Goal: Information Seeking & Learning: Learn about a topic

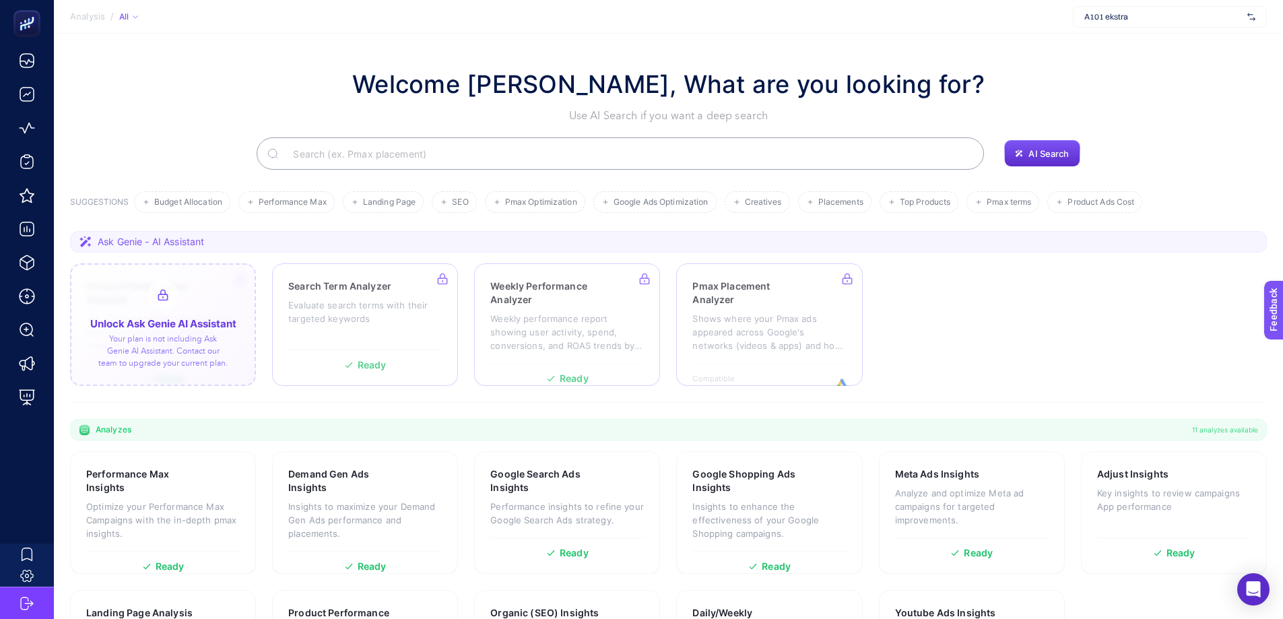
click at [166, 325] on div at bounding box center [163, 324] width 186 height 123
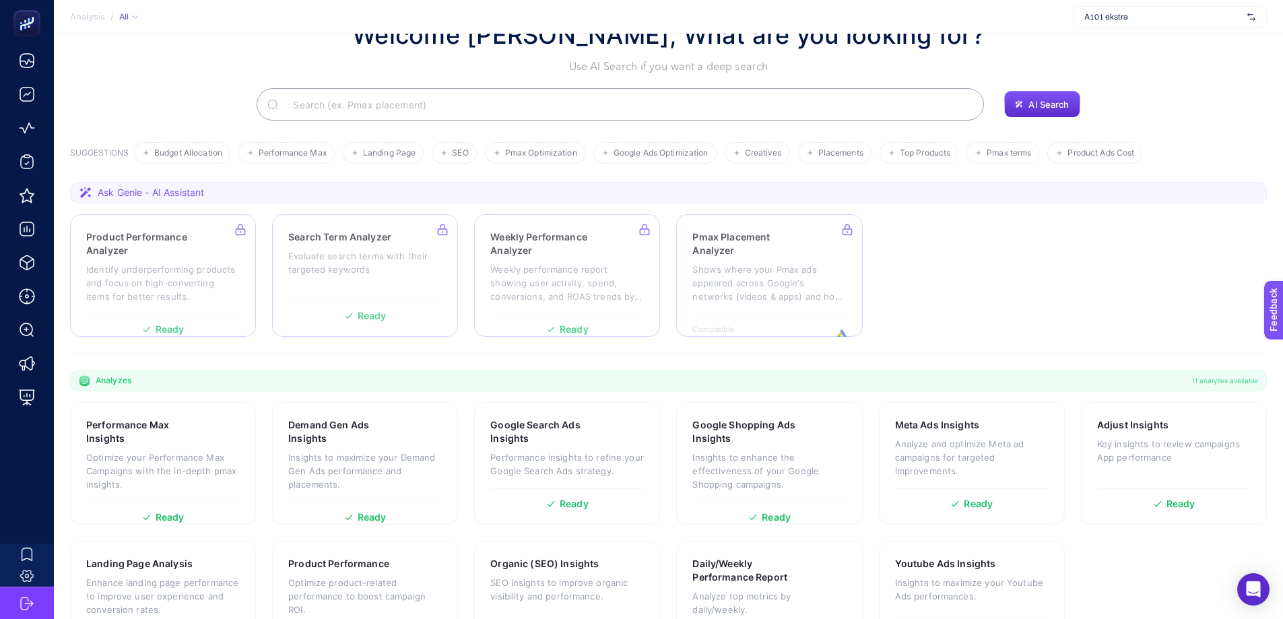
scroll to position [110, 0]
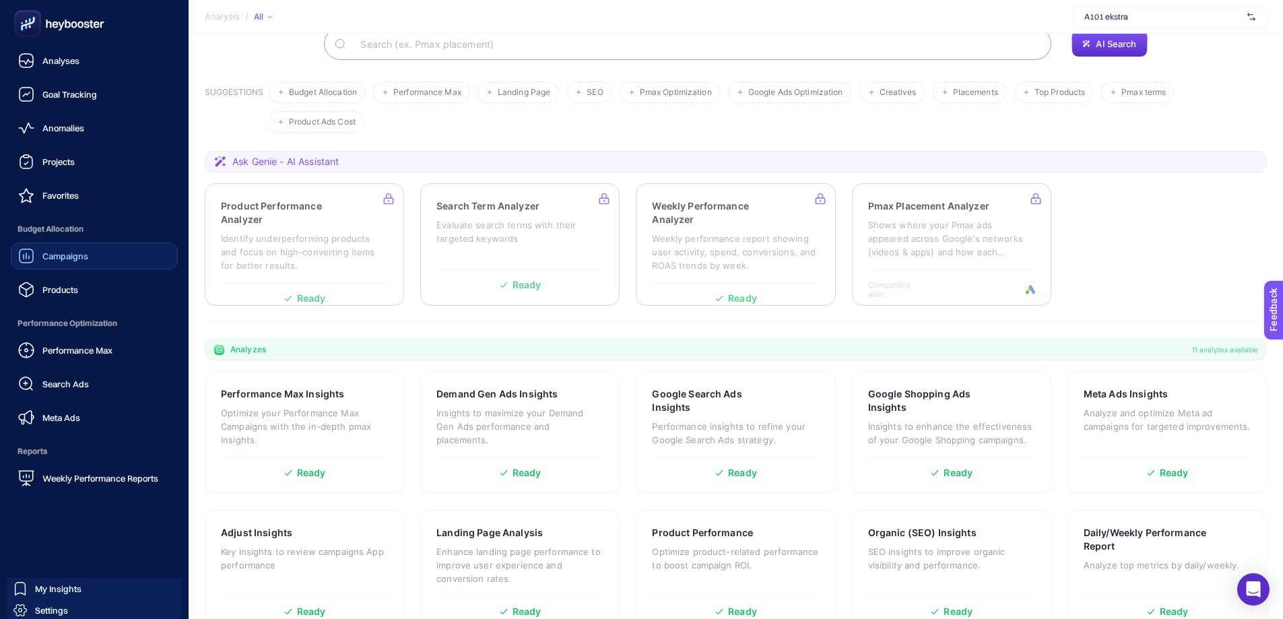
click at [74, 257] on span "Campaigns" at bounding box center [65, 255] width 46 height 11
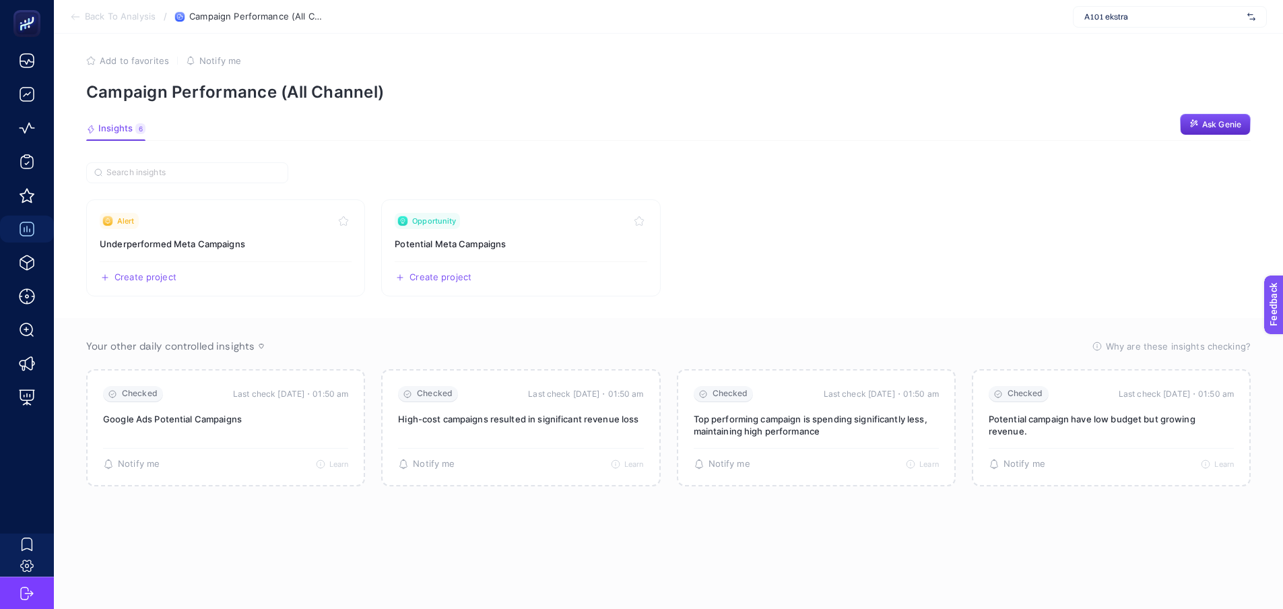
scroll to position [15, 0]
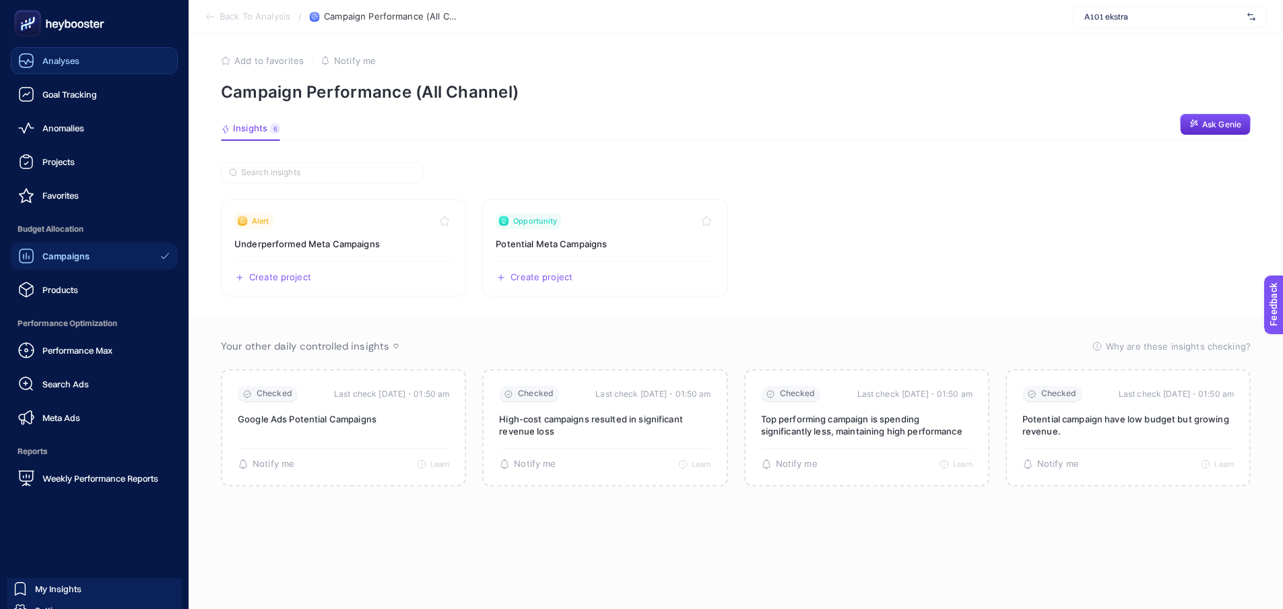
click at [90, 60] on link "Analyses" at bounding box center [94, 60] width 167 height 27
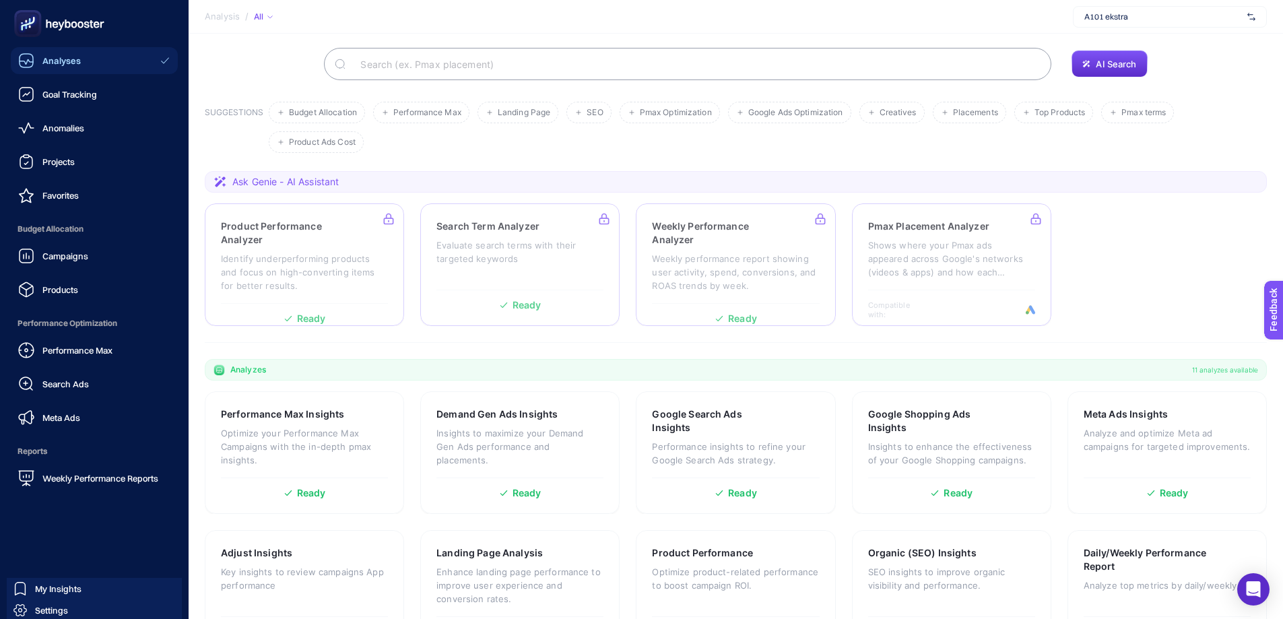
scroll to position [110, 0]
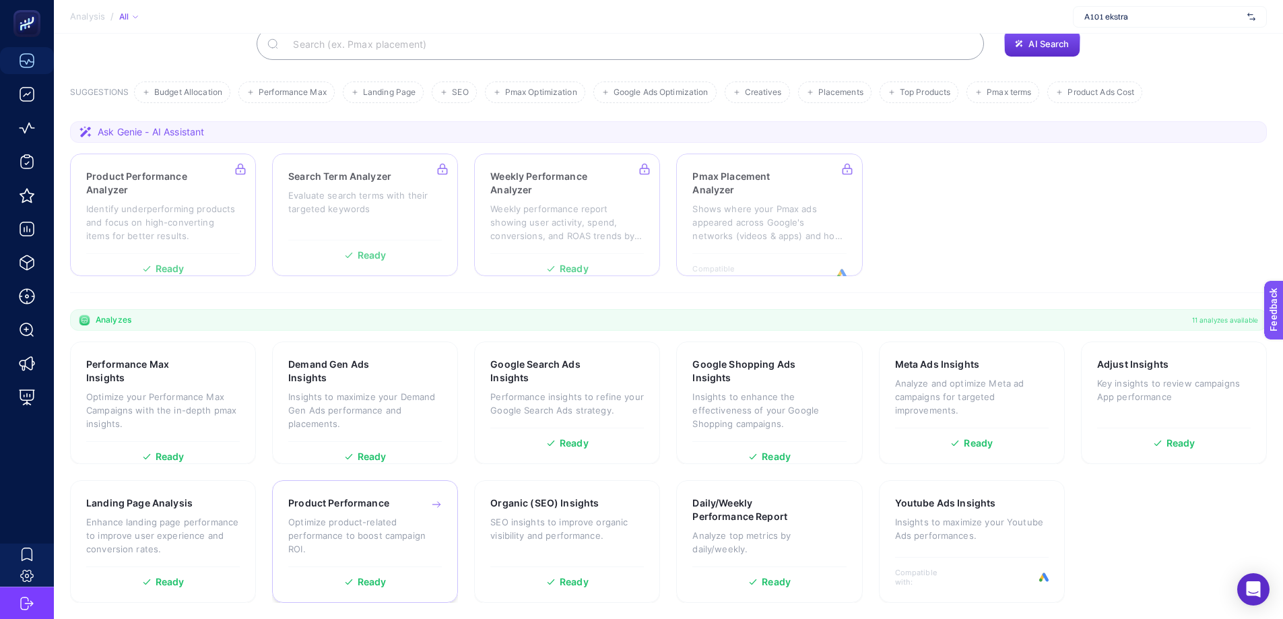
click at [372, 578] on span "Ready" at bounding box center [372, 581] width 29 height 9
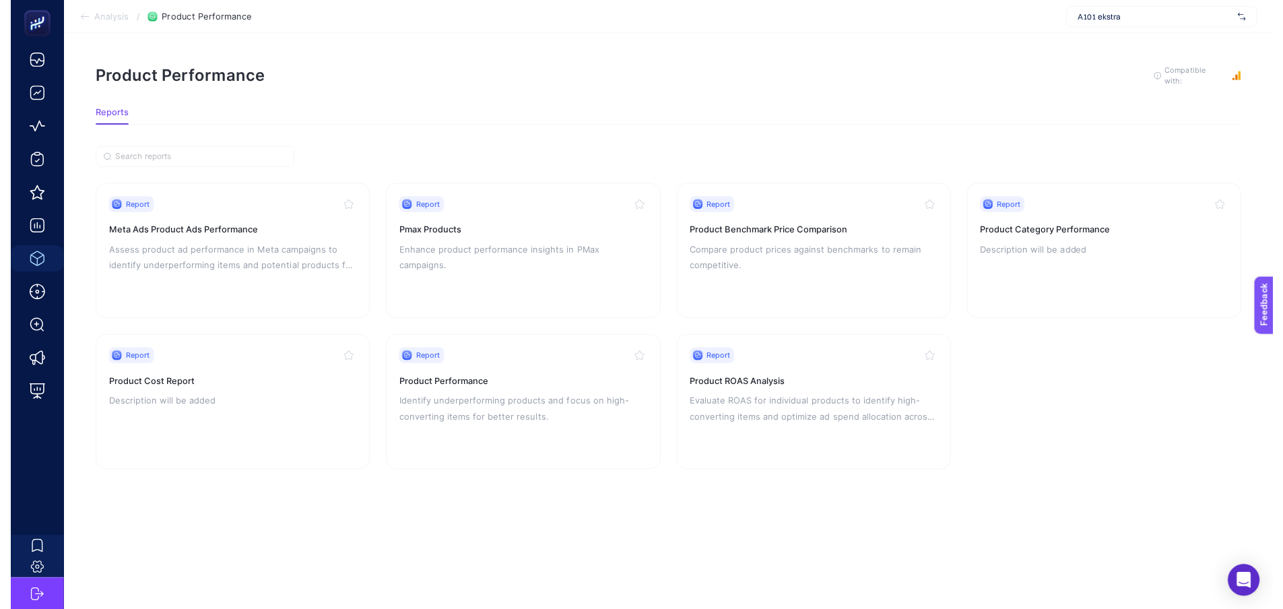
scroll to position [10, 0]
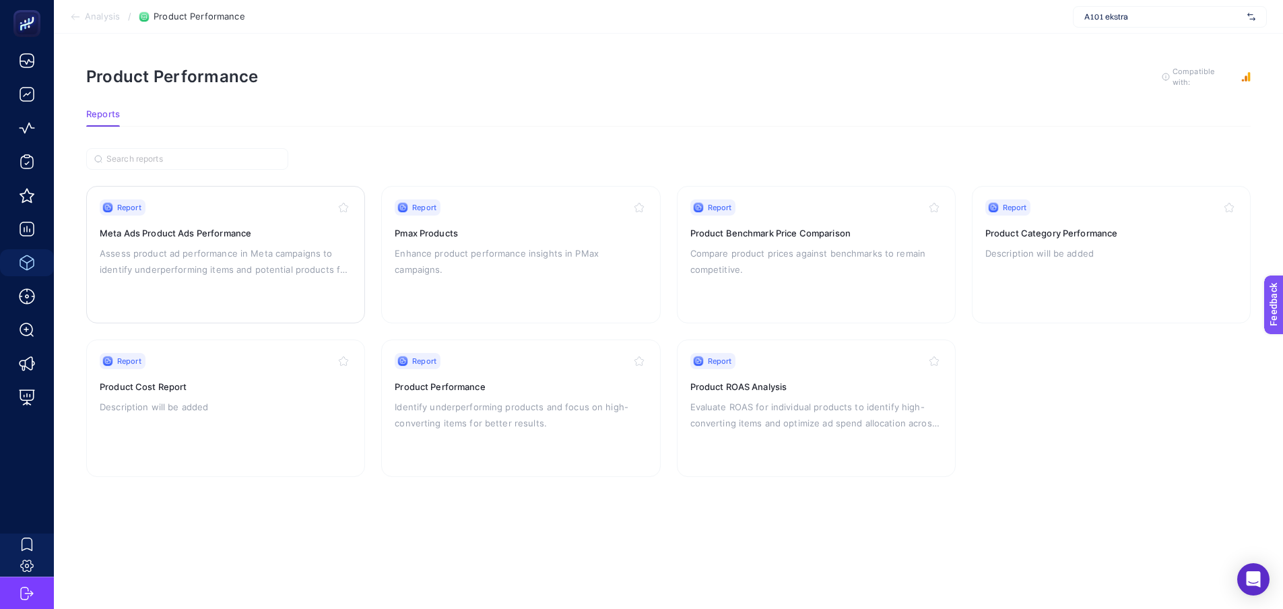
click at [211, 259] on p "Assess product ad performance in Meta campaigns to identify underperforming ite…" at bounding box center [226, 261] width 252 height 32
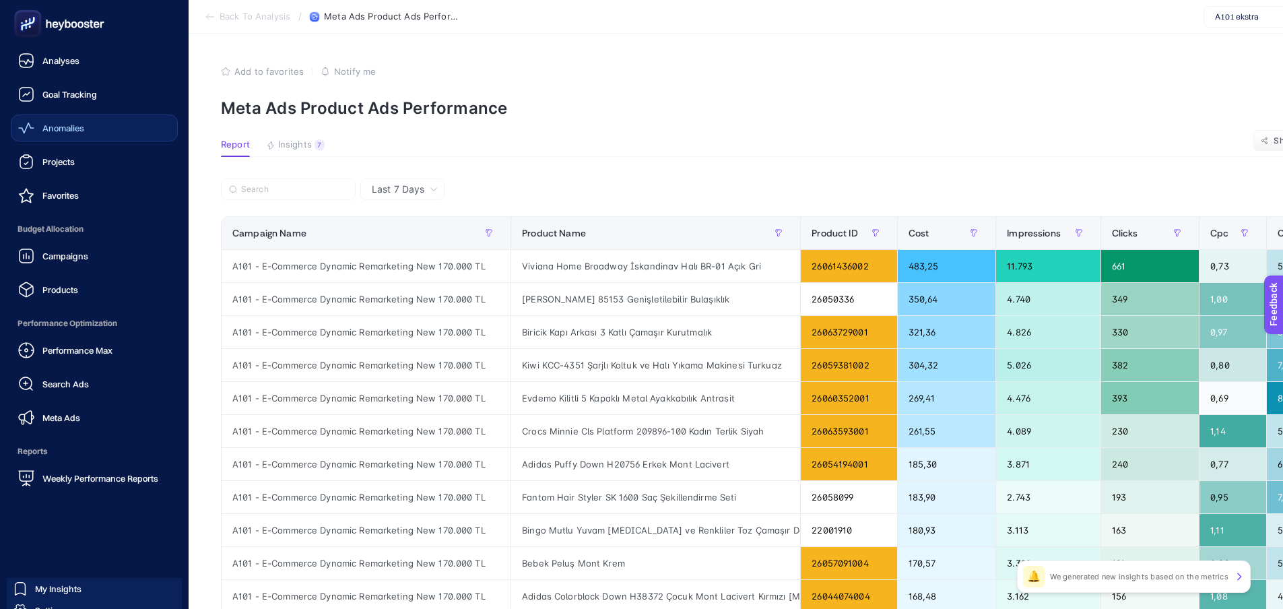
click at [83, 137] on link "Anomalies" at bounding box center [94, 127] width 167 height 27
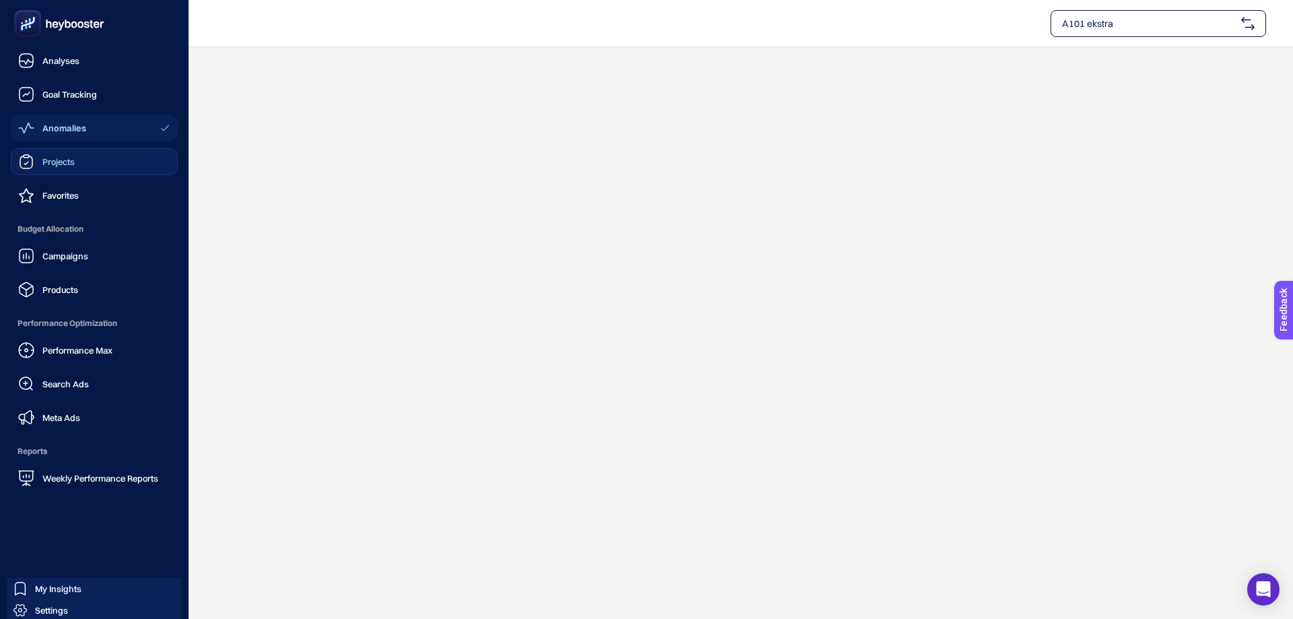
click at [101, 172] on link "Projects" at bounding box center [94, 161] width 167 height 27
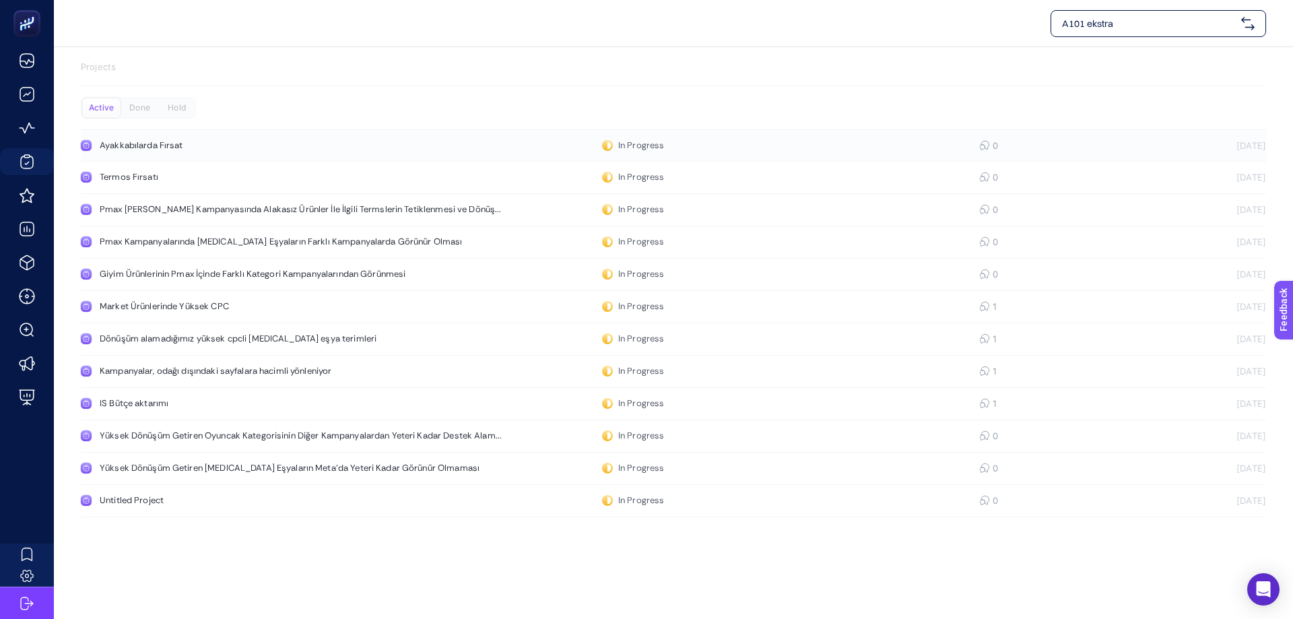
click at [204, 149] on div "Ayakkabılarda Fırsat" at bounding box center [255, 145] width 311 height 11
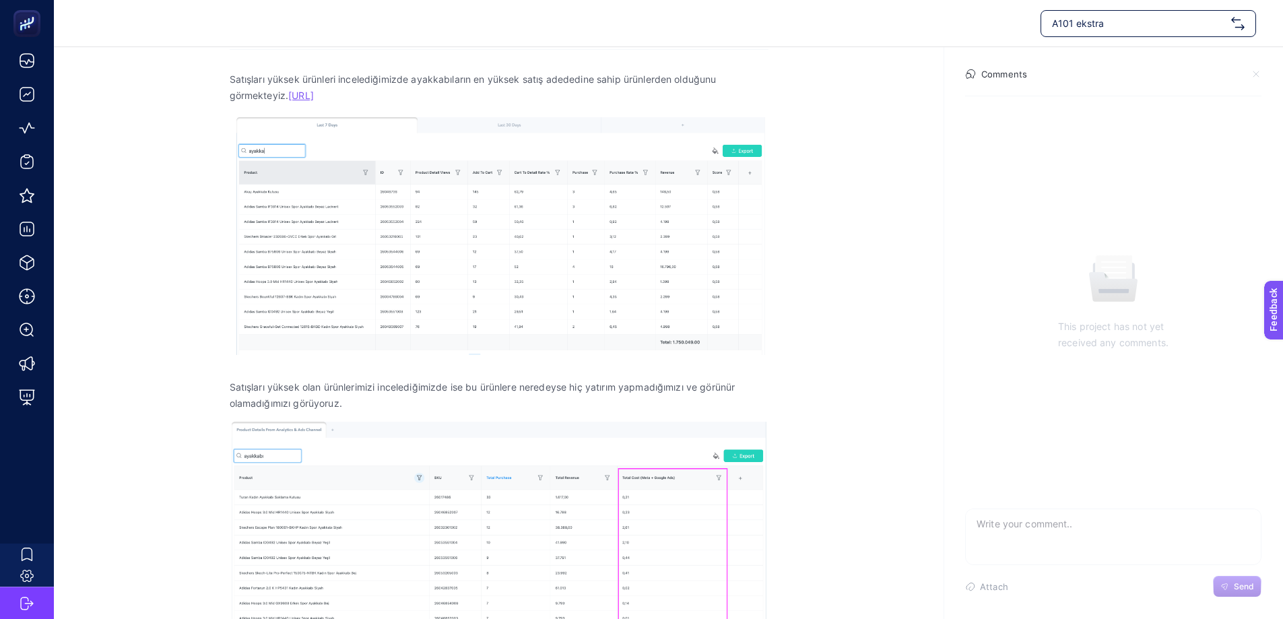
scroll to position [202, 0]
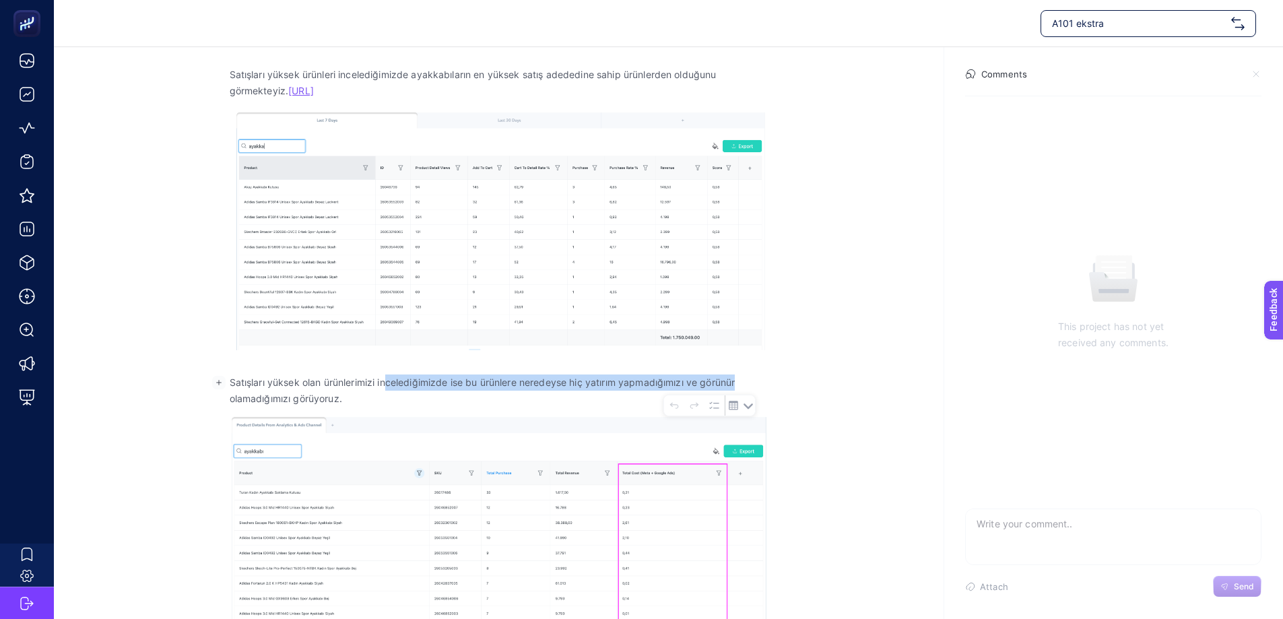
drag, startPoint x: 387, startPoint y: 387, endPoint x: 763, endPoint y: 384, distance: 376.4
click at [763, 384] on p "Satışları yüksek olan ürünlerimizi incelediğimizde ise bu ürünlere neredeyse hi…" at bounding box center [499, 390] width 539 height 32
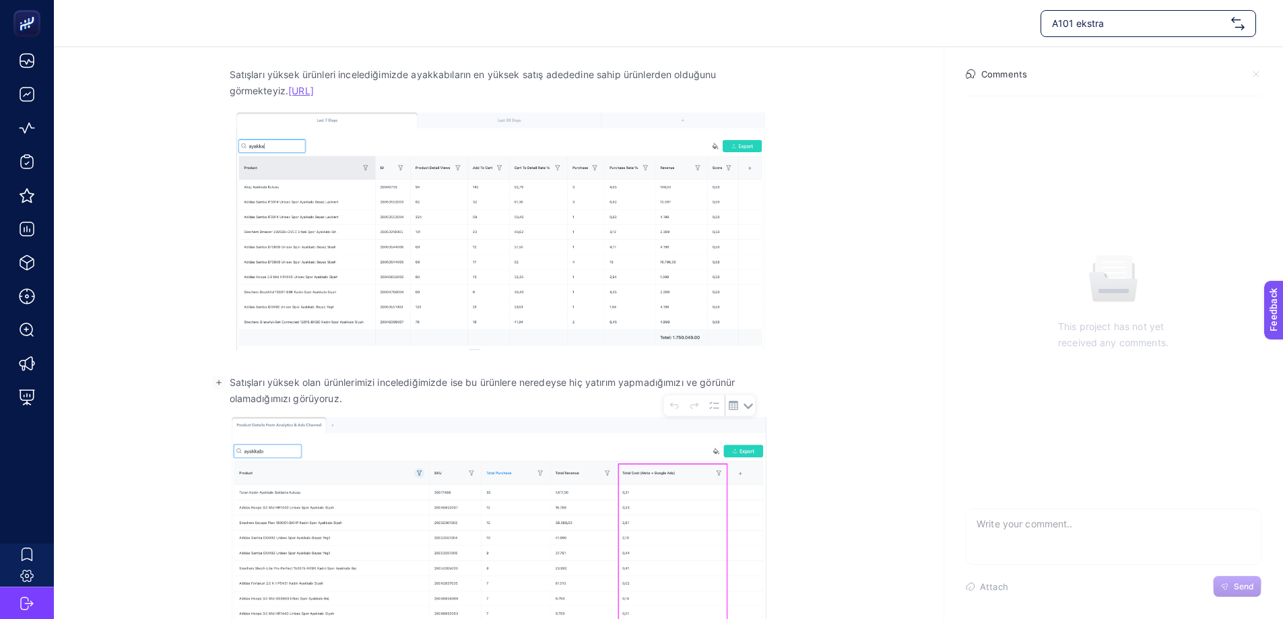
click at [861, 364] on section "[DATE] Ayakkabılarda Fırsat Priority: Add Priority Properties: In Progress Stat…" at bounding box center [668, 273] width 1229 height 856
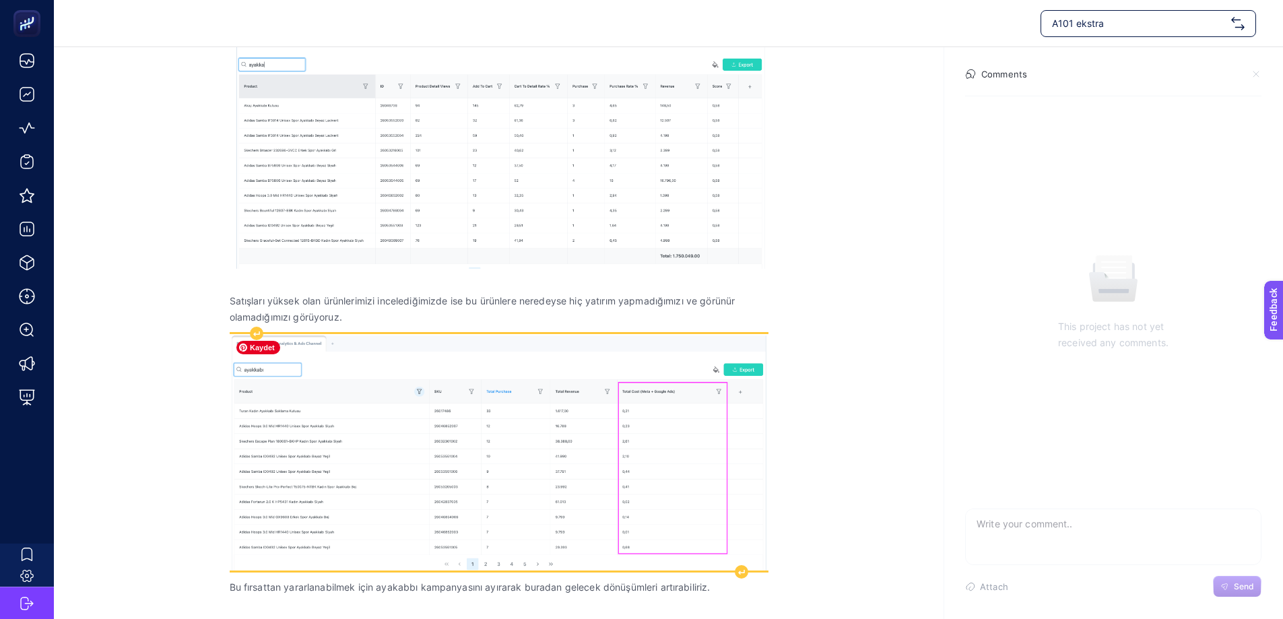
scroll to position [284, 0]
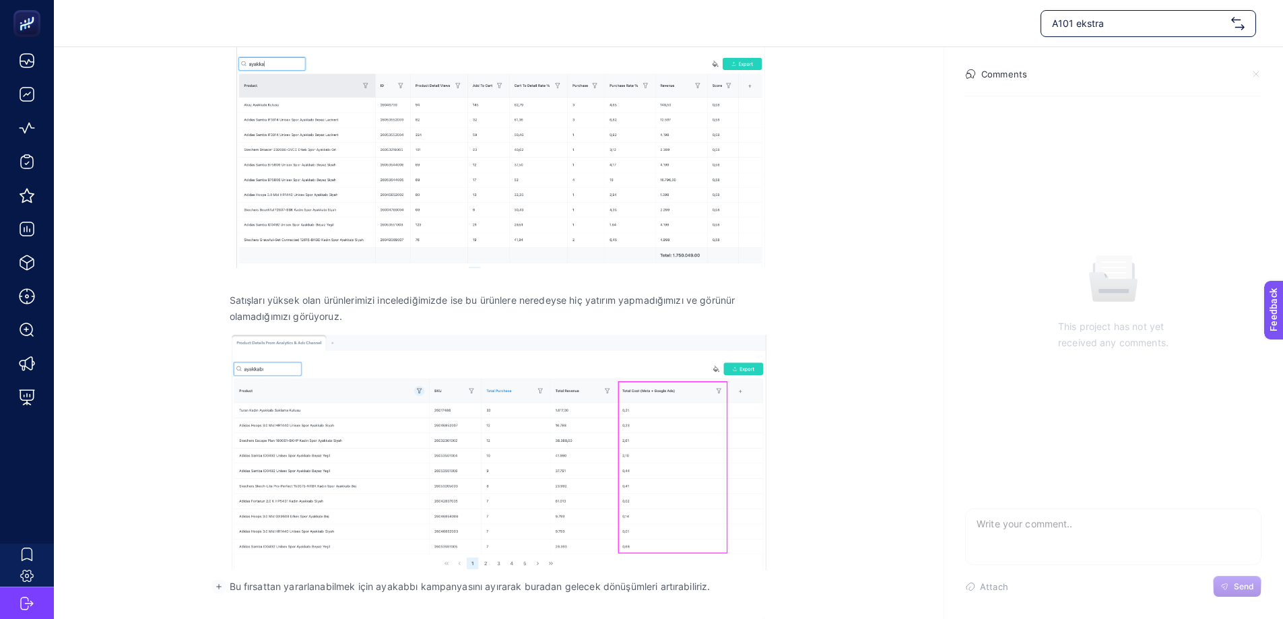
click at [523, 587] on p "Bu fırsattan yararlanabilmek için ayakabbı kampanyasını ayırarak buradan gelece…" at bounding box center [499, 586] width 539 height 16
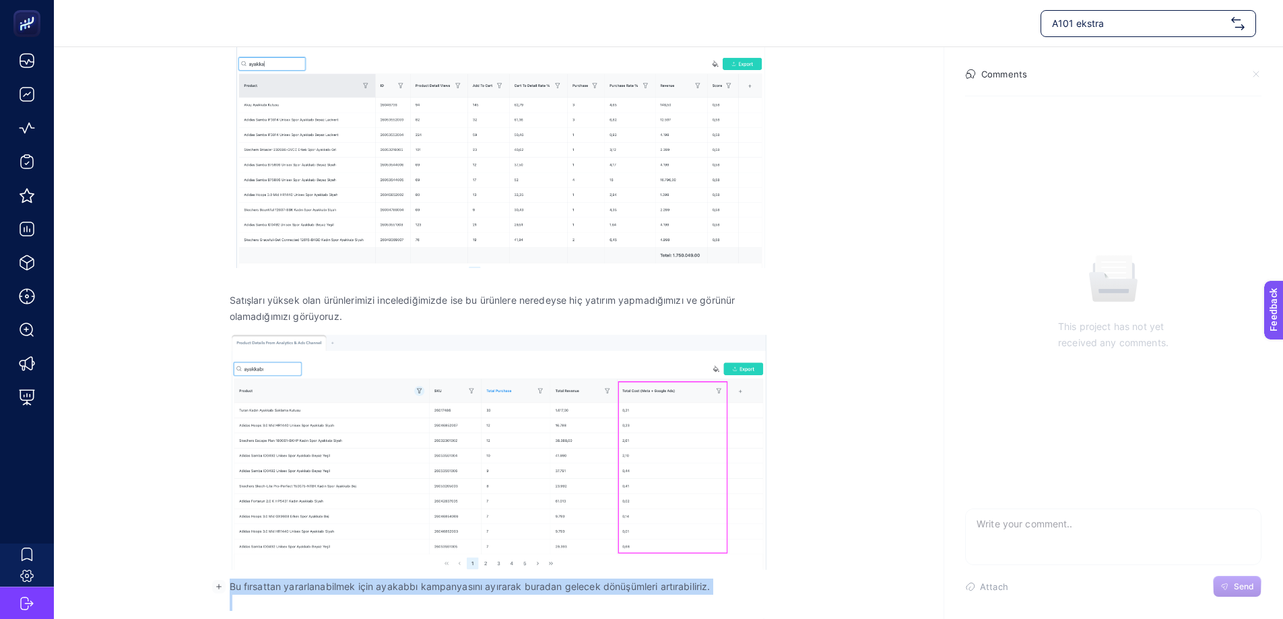
click at [523, 587] on p "Bu fırsattan yararlanabilmek için ayakabbı kampanyasını ayırarak buradan gelece…" at bounding box center [499, 586] width 539 height 16
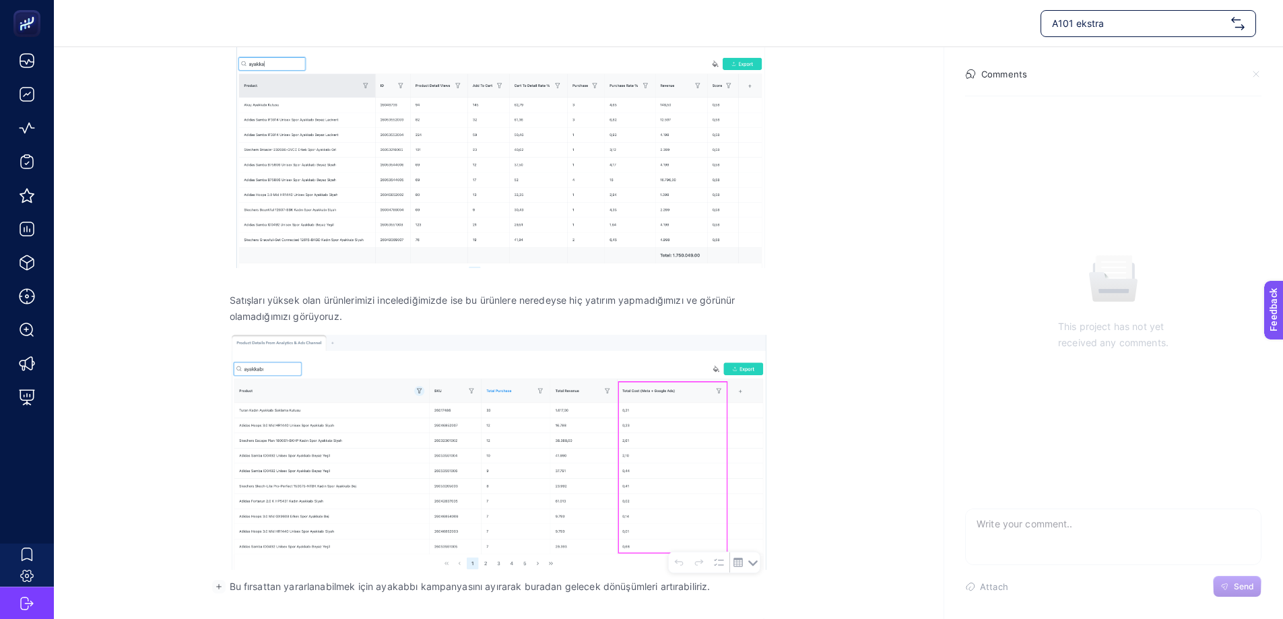
click at [873, 249] on section "[DATE] Ayakkabılarda Fırsat Priority: Add Priority Properties: In Progress Stat…" at bounding box center [668, 191] width 1229 height 856
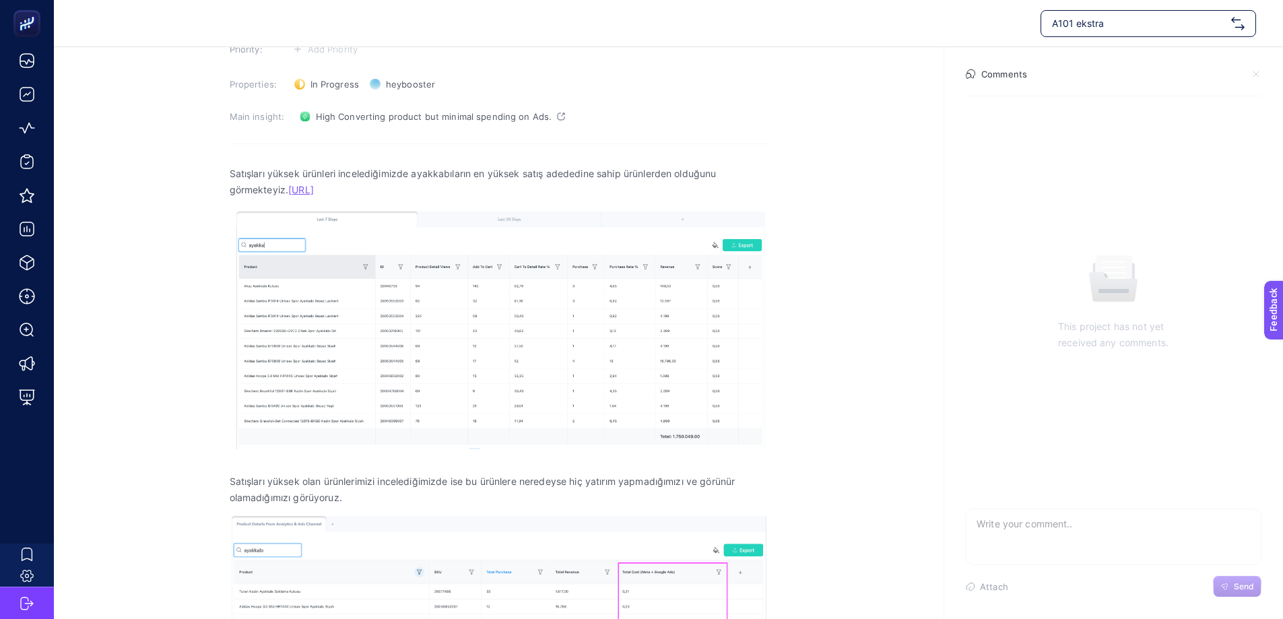
scroll to position [0, 0]
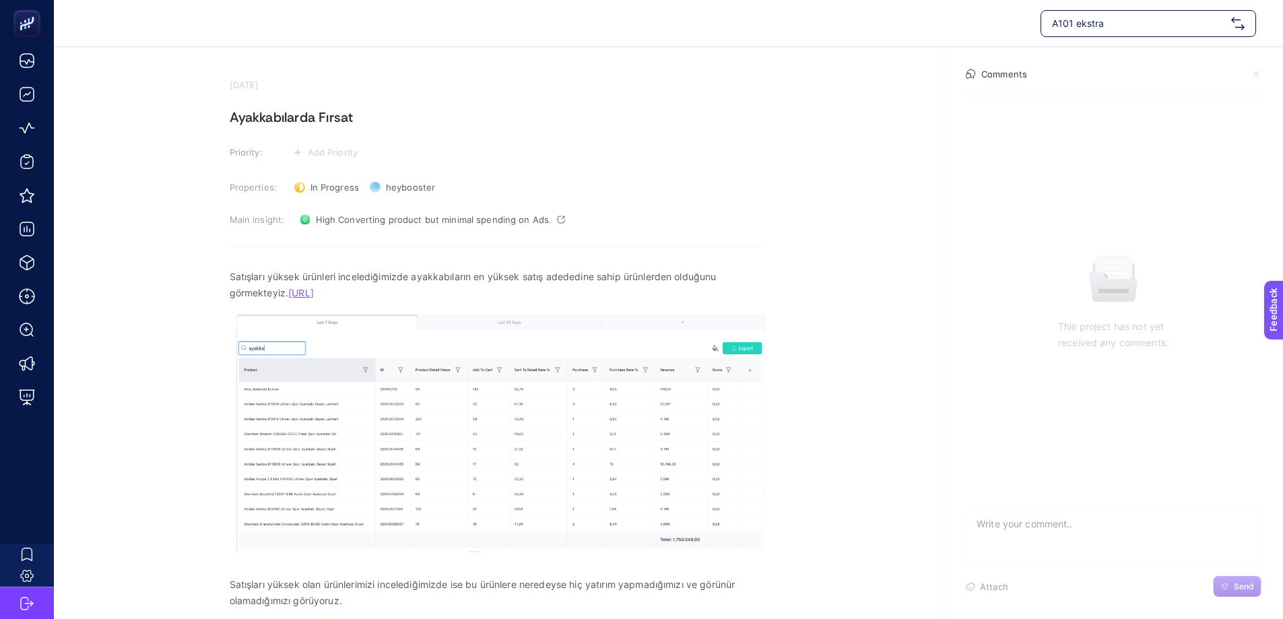
click at [243, 279] on p "Satışları yüksek ürünleri incelediğimizde ayakkabıların en yüksek satış adededi…" at bounding box center [499, 285] width 539 height 32
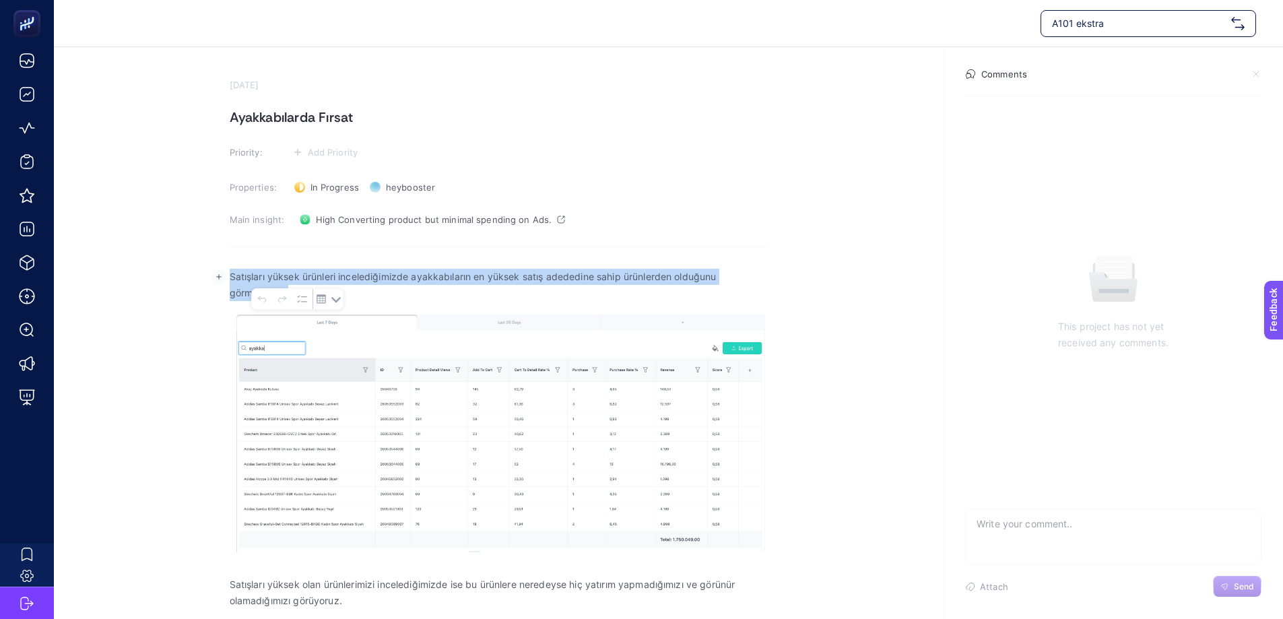
click at [243, 279] on p "Satışları yüksek ürünleri incelediğimizde ayakkabıların en yüksek satış adededi…" at bounding box center [499, 285] width 539 height 32
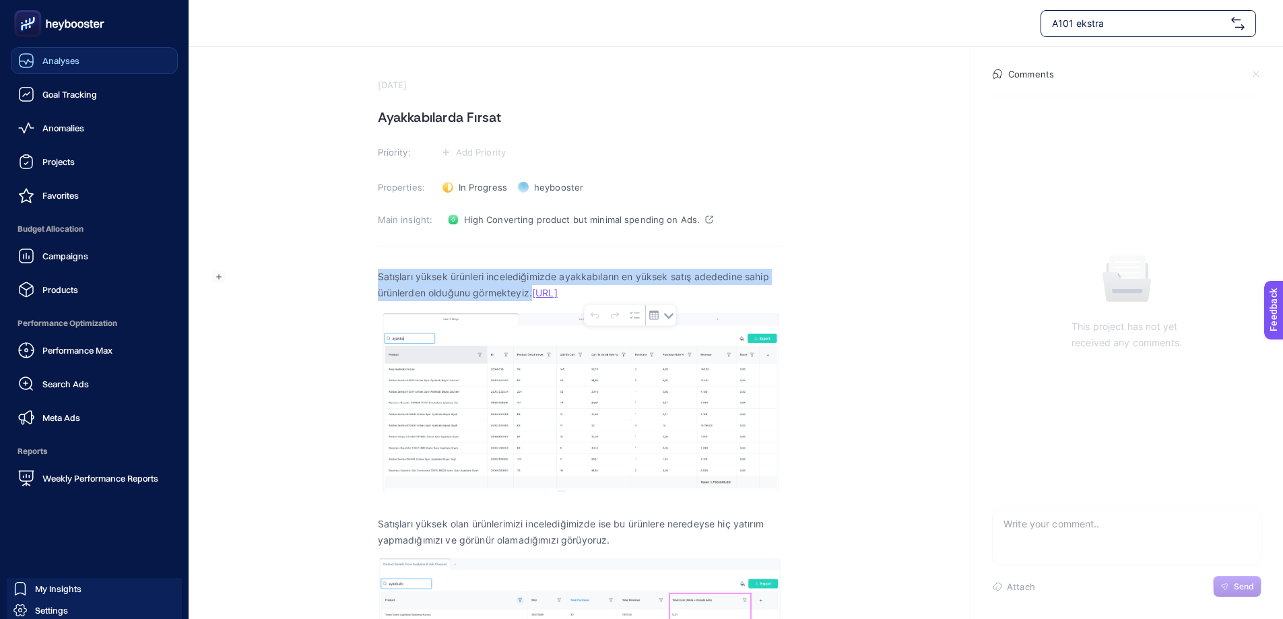
click at [60, 67] on div "Analyses" at bounding box center [48, 61] width 61 height 16
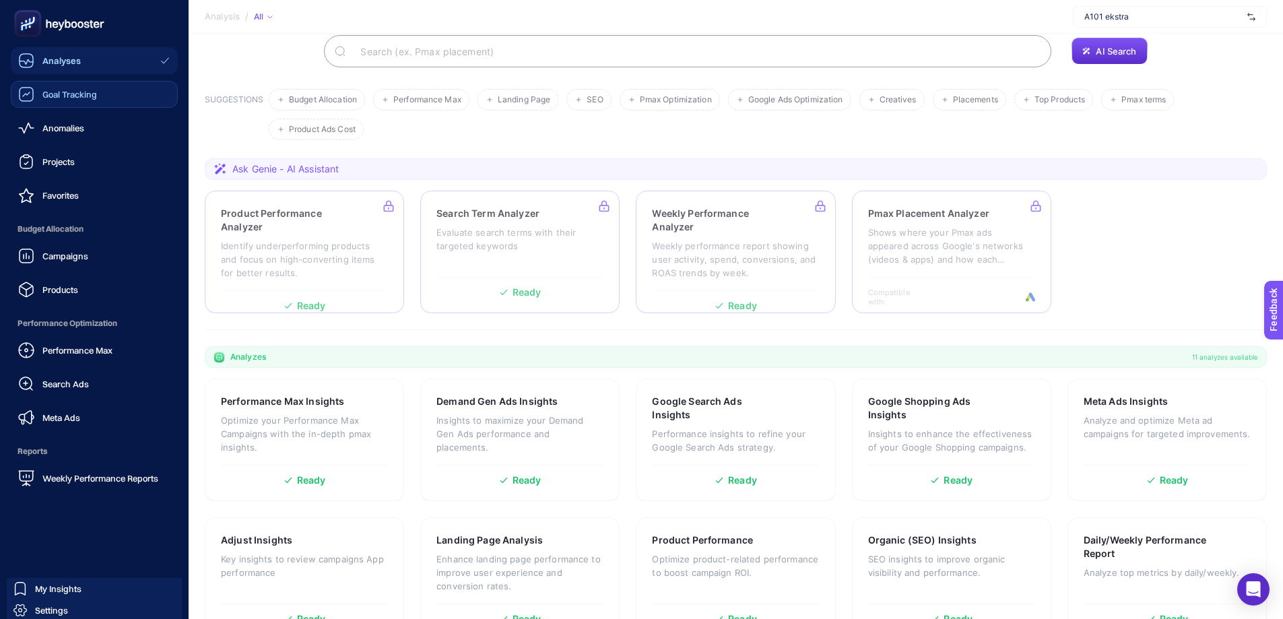
scroll to position [110, 0]
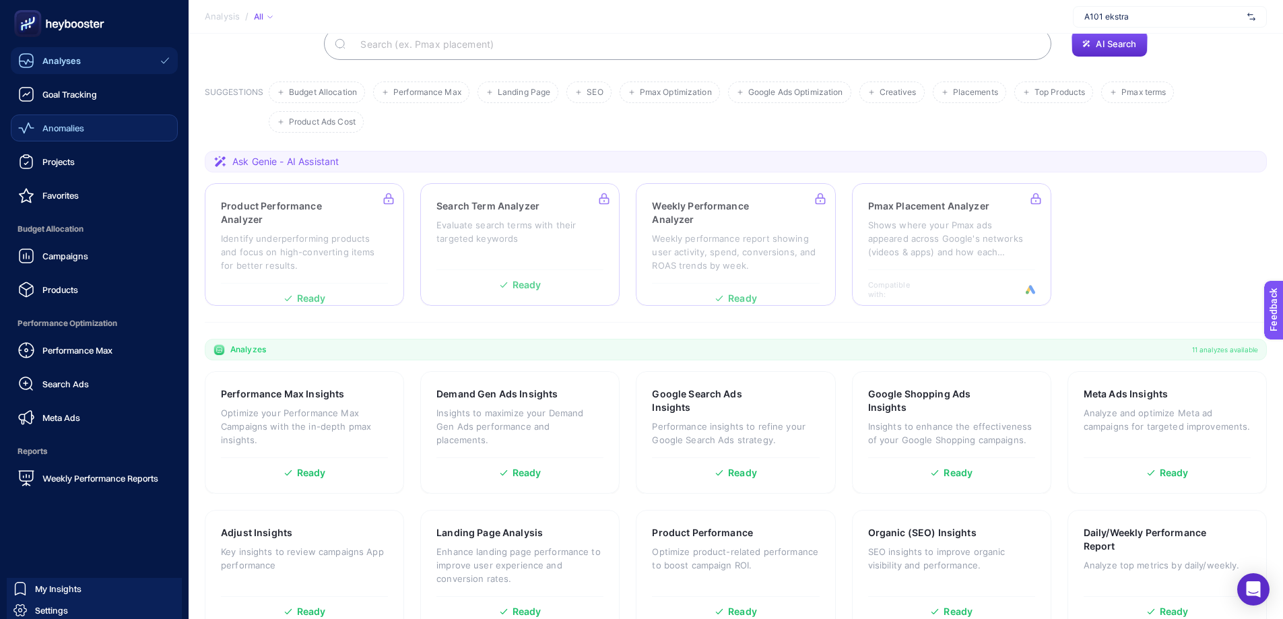
click at [83, 139] on link "Anomalies" at bounding box center [94, 127] width 167 height 27
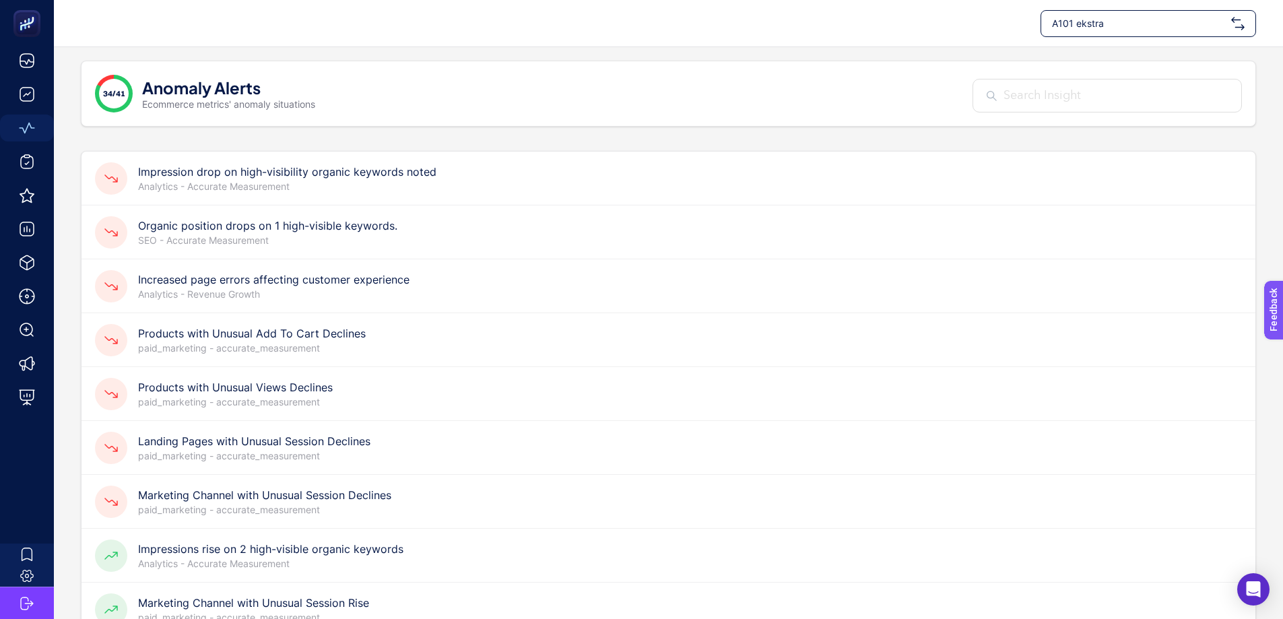
click at [405, 182] on p "Analytics - Accurate Measurement" at bounding box center [287, 186] width 298 height 13
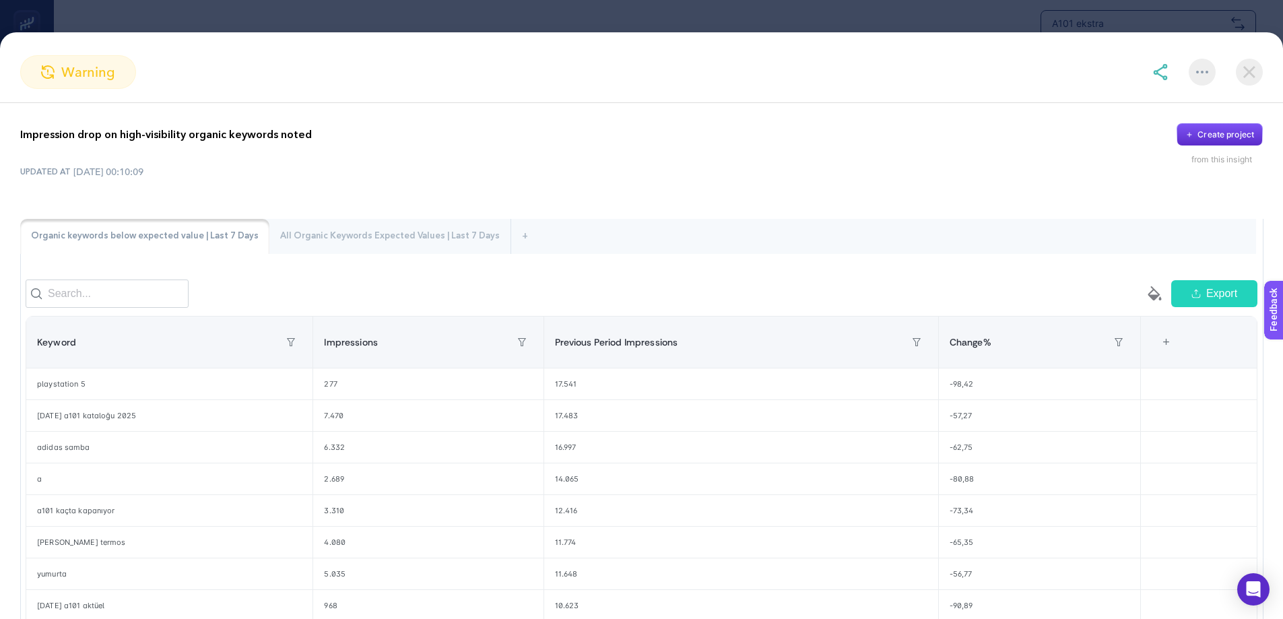
click at [185, 135] on p "Impression drop on high-visibility organic keywords noted" at bounding box center [166, 135] width 292 height 16
click at [176, 108] on div at bounding box center [176, 108] width 0 height 0
click at [418, 160] on div "Impression drop on high-visibility organic keywords noted Create project from t…" at bounding box center [641, 144] width 1242 height 42
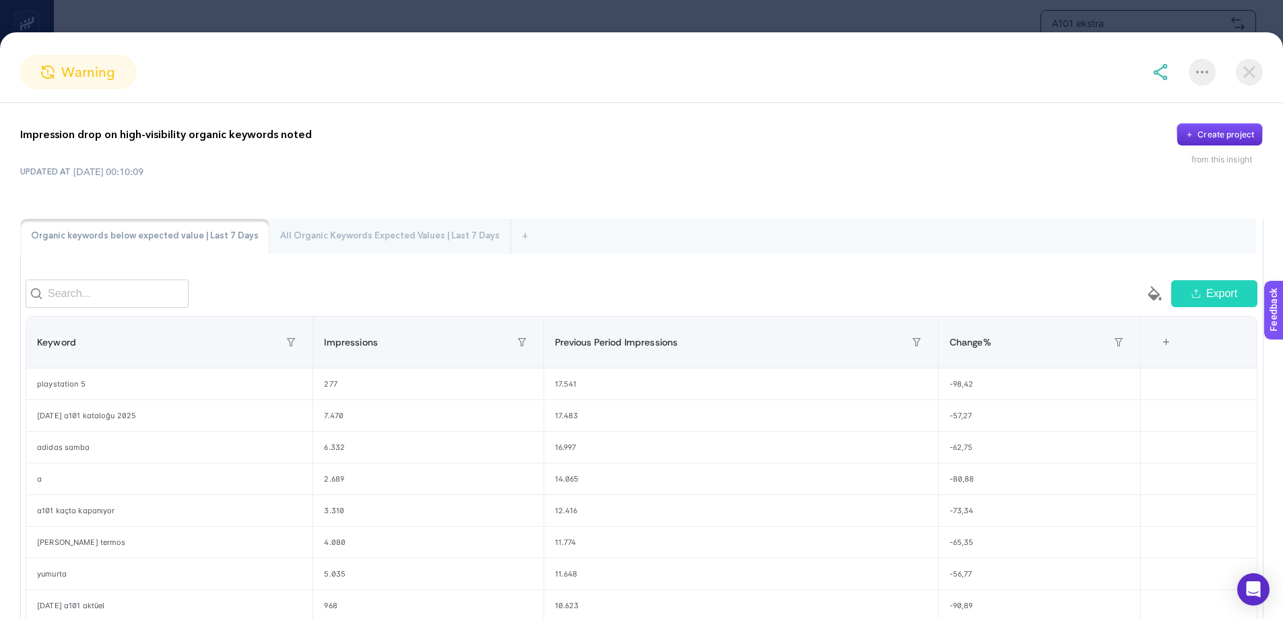
click at [1240, 71] on img at bounding box center [1249, 72] width 27 height 27
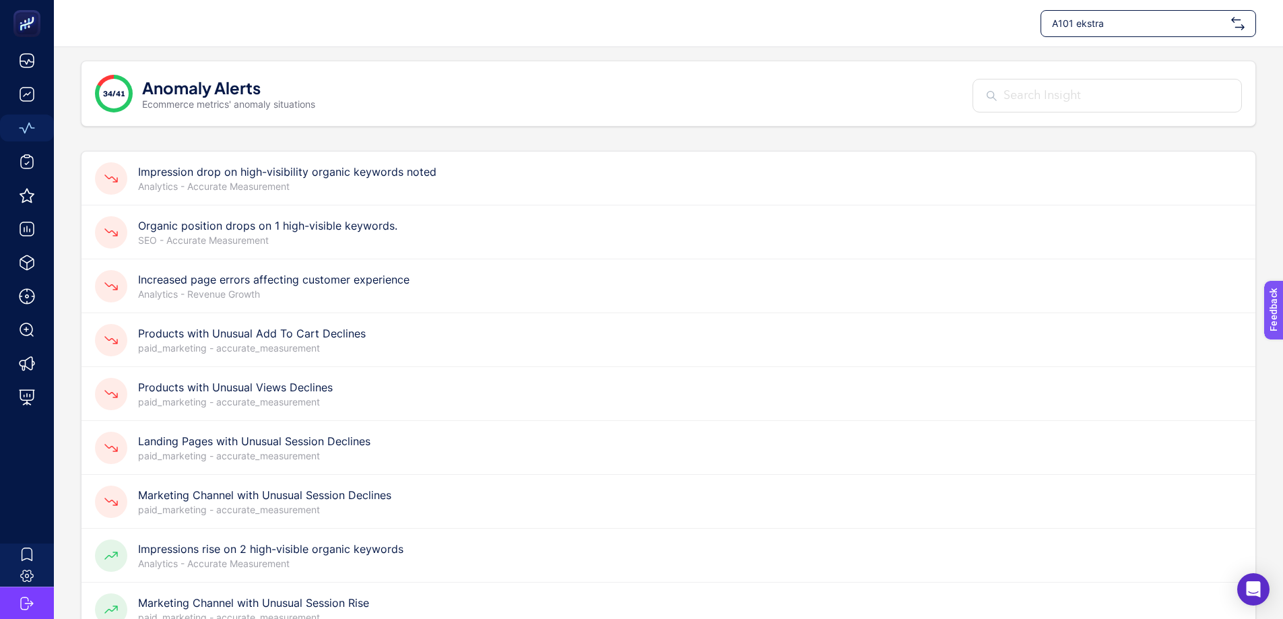
click at [306, 334] on h4 "Products with Unusual Add To Cart Declines" at bounding box center [252, 333] width 228 height 16
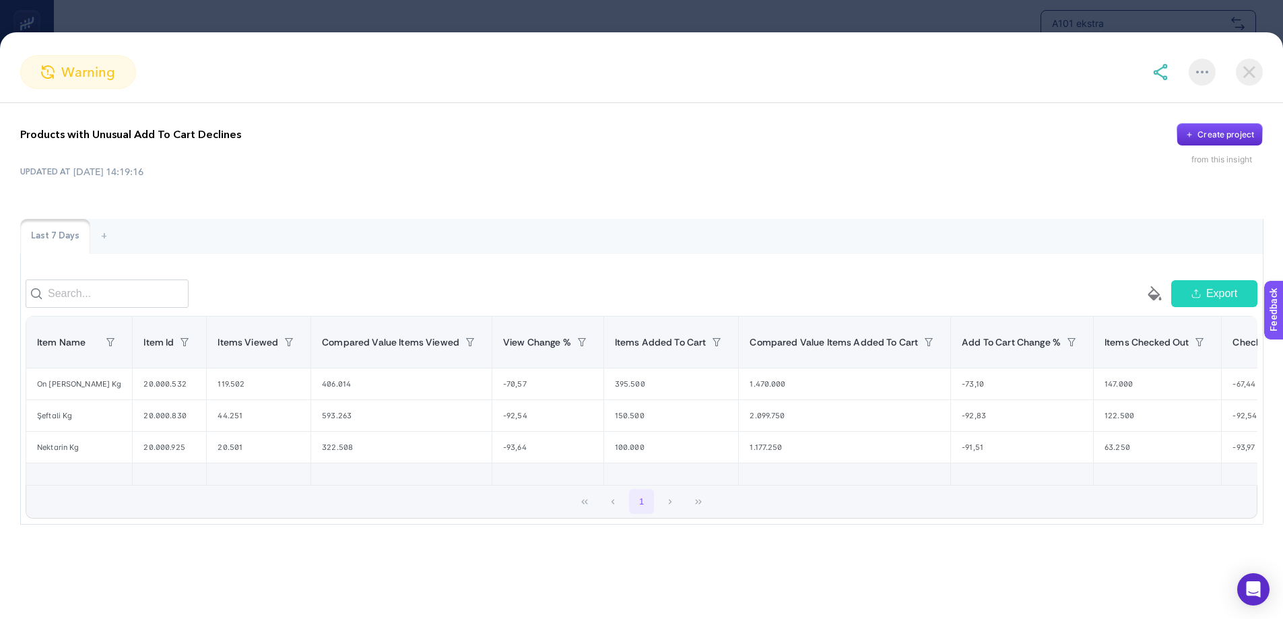
click at [140, 132] on p "Products with Unusual Add To Cart Declines" at bounding box center [130, 135] width 221 height 16
click at [141, 133] on p "Products with Unusual Add To Cart Declines" at bounding box center [130, 135] width 221 height 16
click at [129, 113] on div "Products with Unusual Add To Cart Declines Create project from this insight UPD…" at bounding box center [641, 324] width 1283 height 442
click at [139, 133] on p "Products with Unusual Add To Cart Declines" at bounding box center [130, 135] width 221 height 16
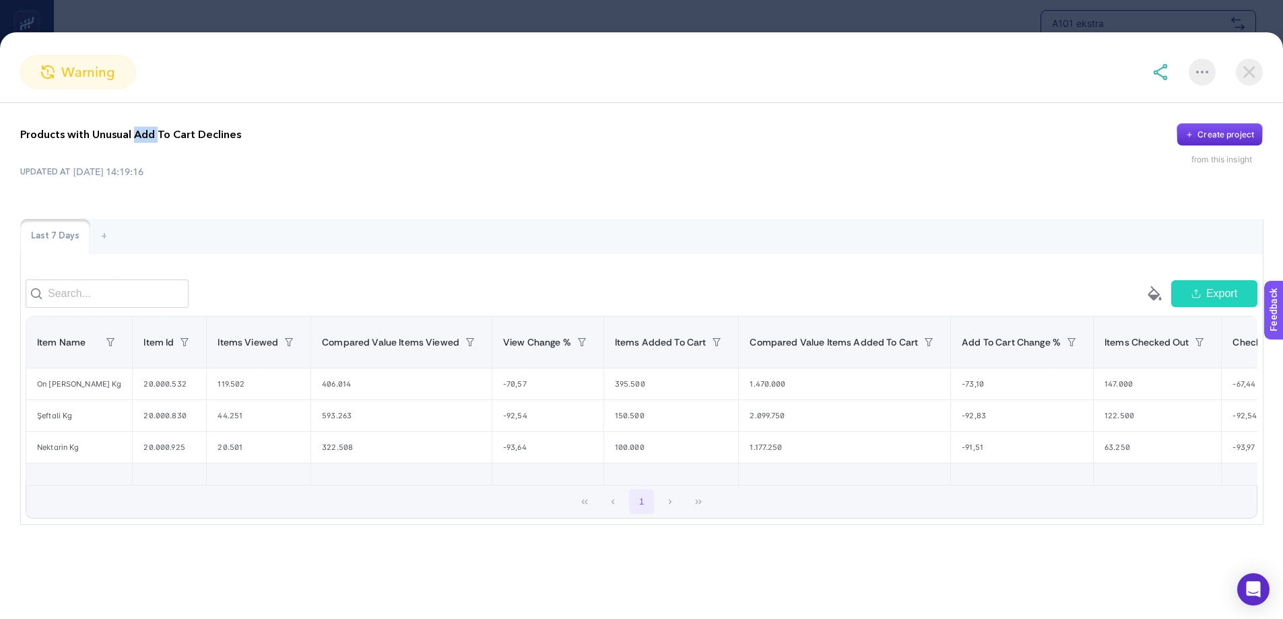
click at [139, 133] on p "Products with Unusual Add To Cart Declines" at bounding box center [130, 135] width 221 height 16
click at [130, 108] on div at bounding box center [130, 108] width 0 height 0
click at [873, 198] on div "Products with Unusual Add To Cart Declines Create project from this insight UPD…" at bounding box center [641, 324] width 1283 height 442
click at [1253, 75] on img at bounding box center [1249, 72] width 27 height 27
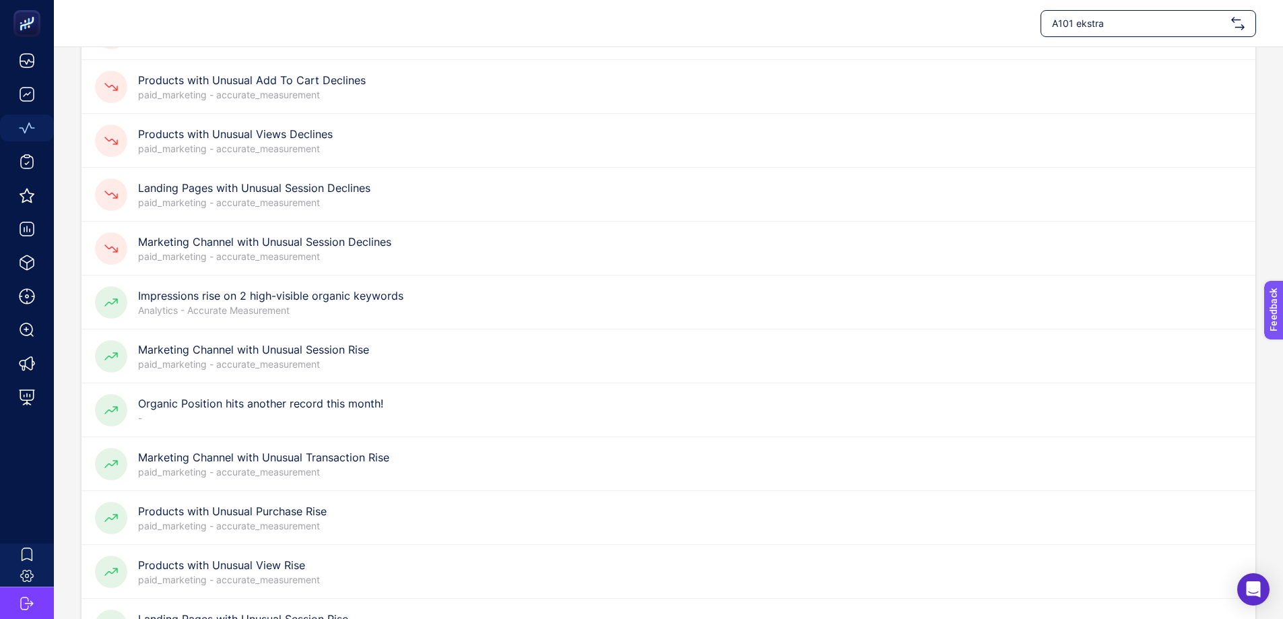
scroll to position [269, 0]
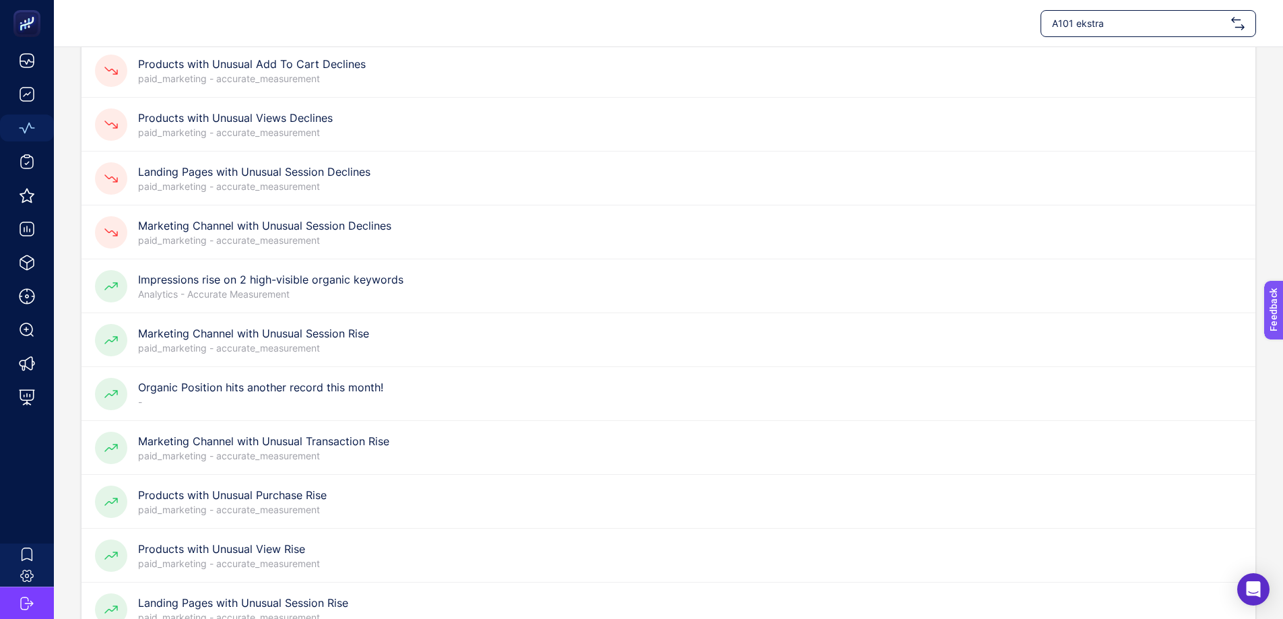
click at [333, 281] on h4 "Impressions rise on 2 high-visible organic keywords" at bounding box center [270, 279] width 265 height 16
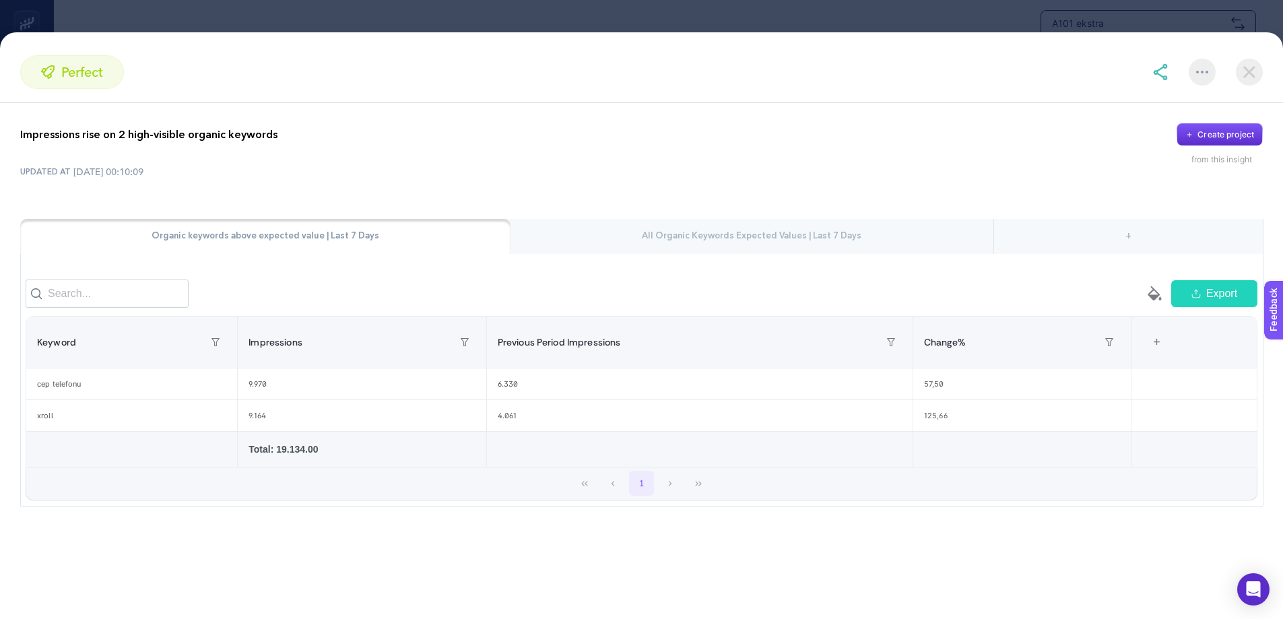
click at [232, 138] on p "Impressions rise on 2 high-visible organic keywords" at bounding box center [148, 135] width 257 height 16
click at [224, 143] on div at bounding box center [224, 143] width 0 height 0
click at [1062, 191] on div "Impressions rise on 2 high-visible organic keywords Create project from this in…" at bounding box center [641, 315] width 1283 height 424
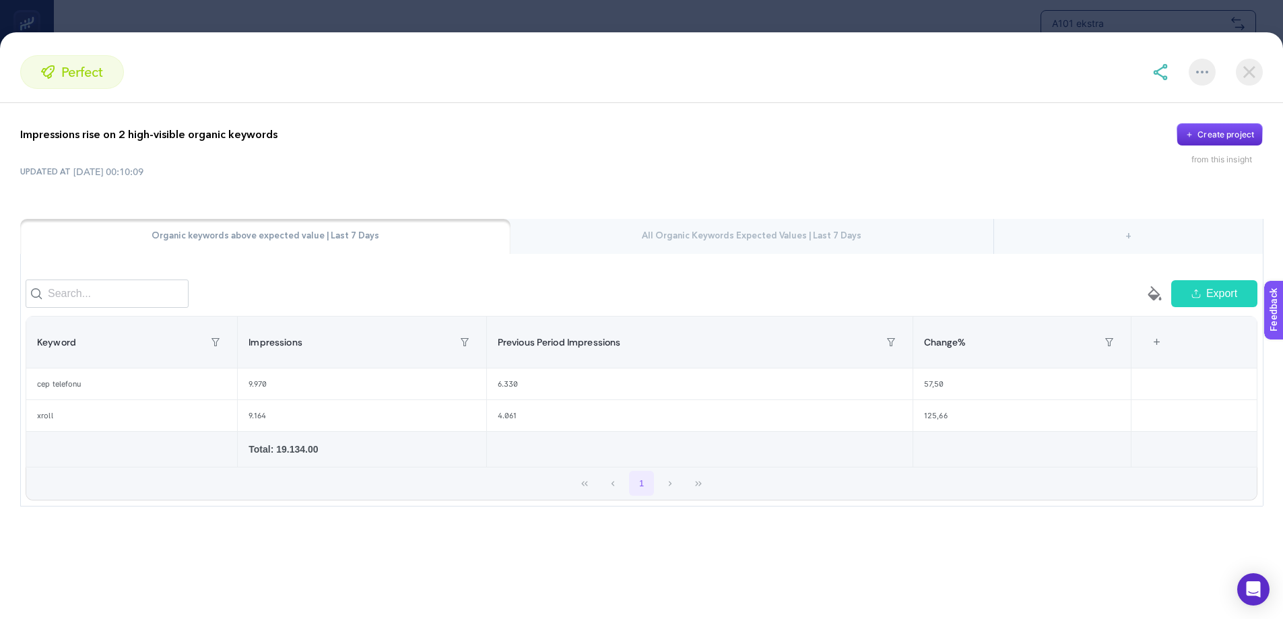
click at [1248, 69] on img at bounding box center [1249, 72] width 27 height 27
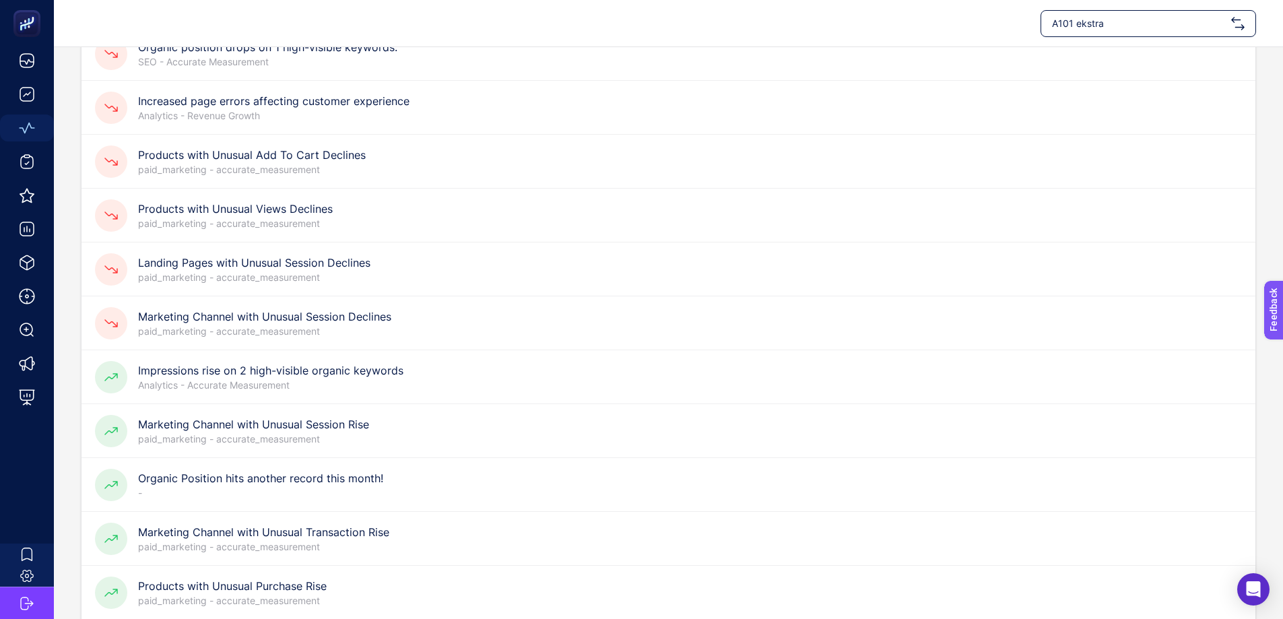
scroll to position [0, 0]
